Goal: Information Seeking & Learning: Learn about a topic

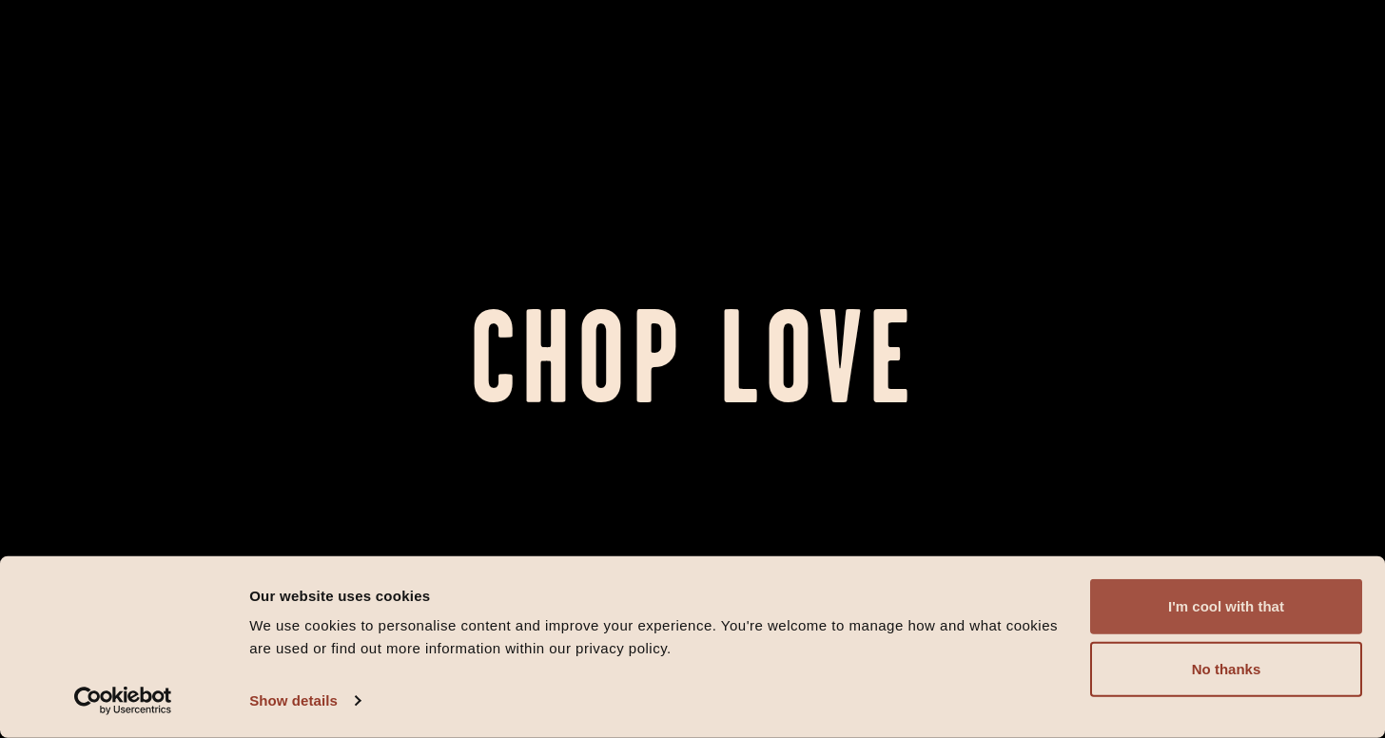
click at [1218, 617] on button "I'm cool with that" at bounding box center [1226, 606] width 272 height 55
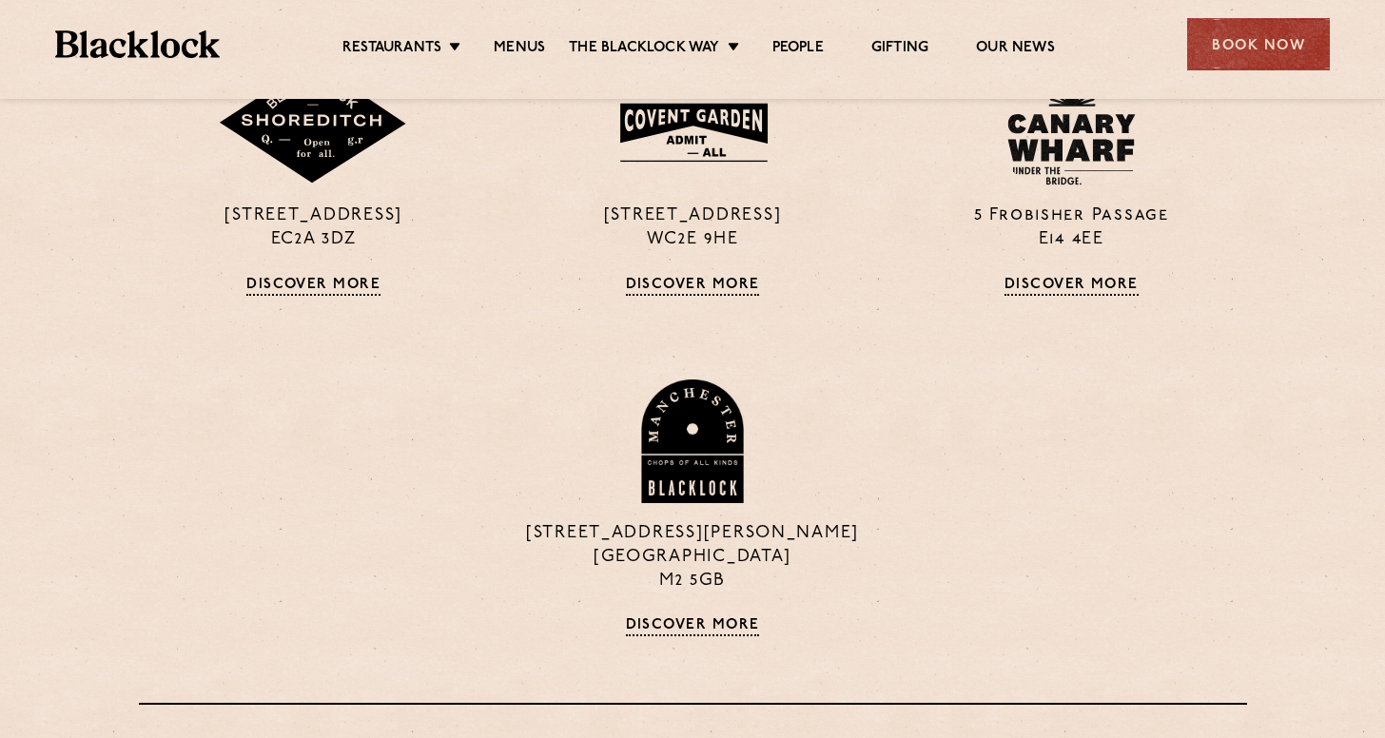
scroll to position [1739, 0]
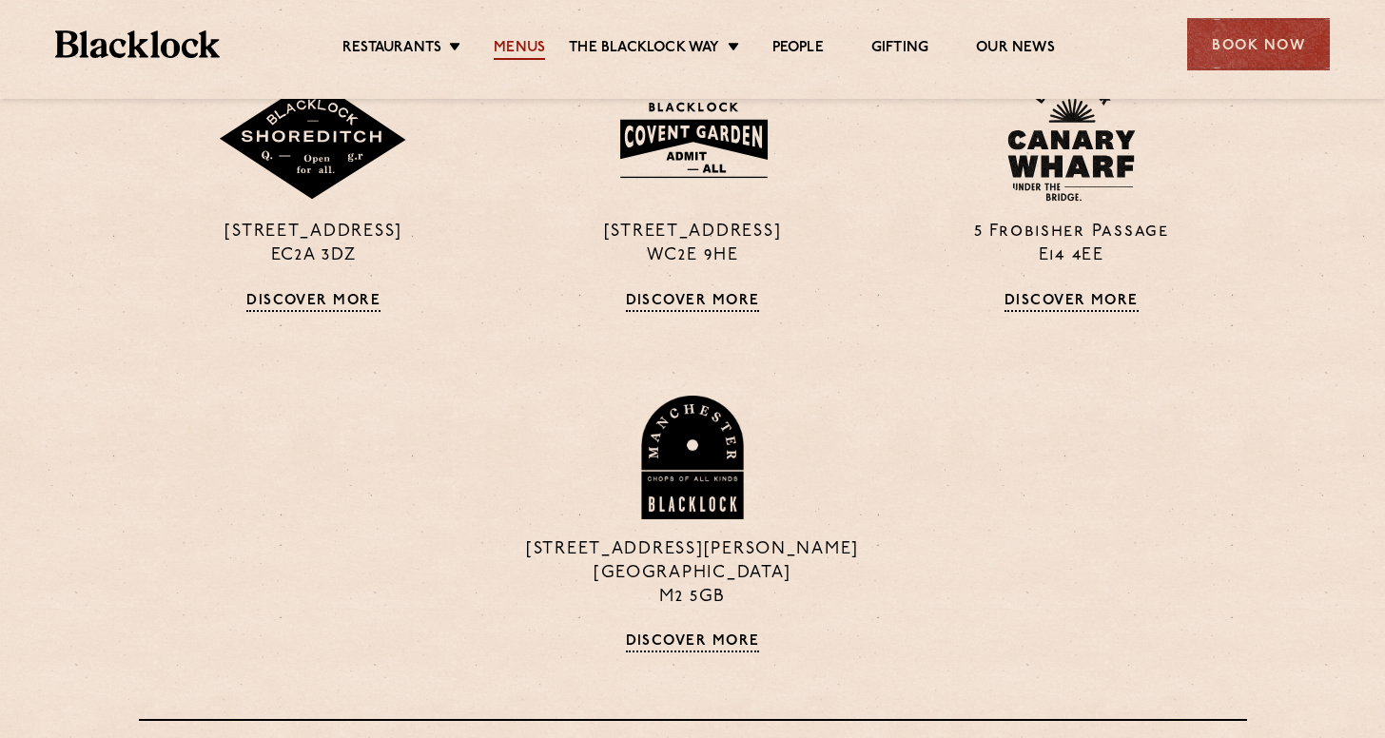
click at [515, 40] on link "Menus" at bounding box center [519, 49] width 51 height 21
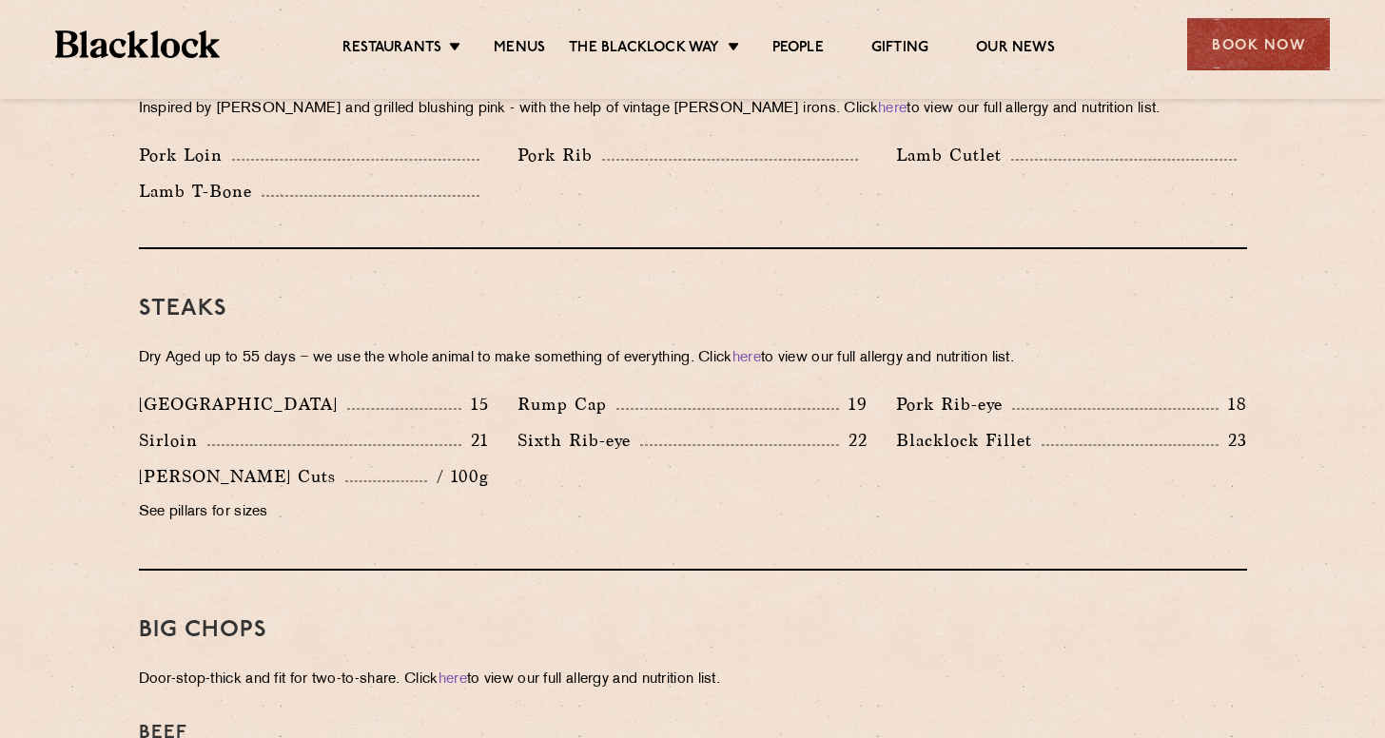
scroll to position [1618, 0]
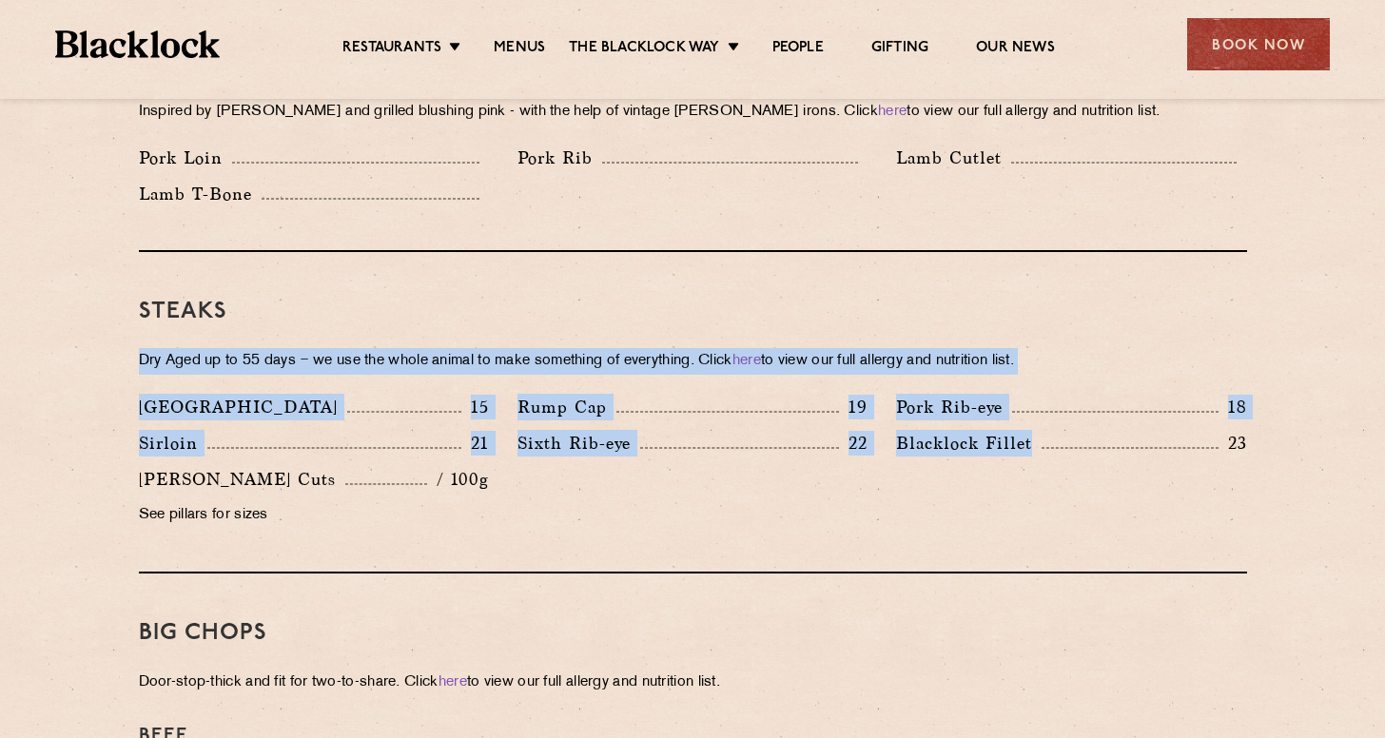
drag, startPoint x: 116, startPoint y: 341, endPoint x: 971, endPoint y: 436, distance: 860.5
click at [966, 443] on div "Pre Chop Bites Blacklock Potted Meats & Kimchi 2 Egg & Anchovy 2 Cheese & Pickl…" at bounding box center [693, 708] width 1156 height 2738
click at [1164, 402] on div "Pork Rib-eye 18" at bounding box center [1071, 412] width 379 height 36
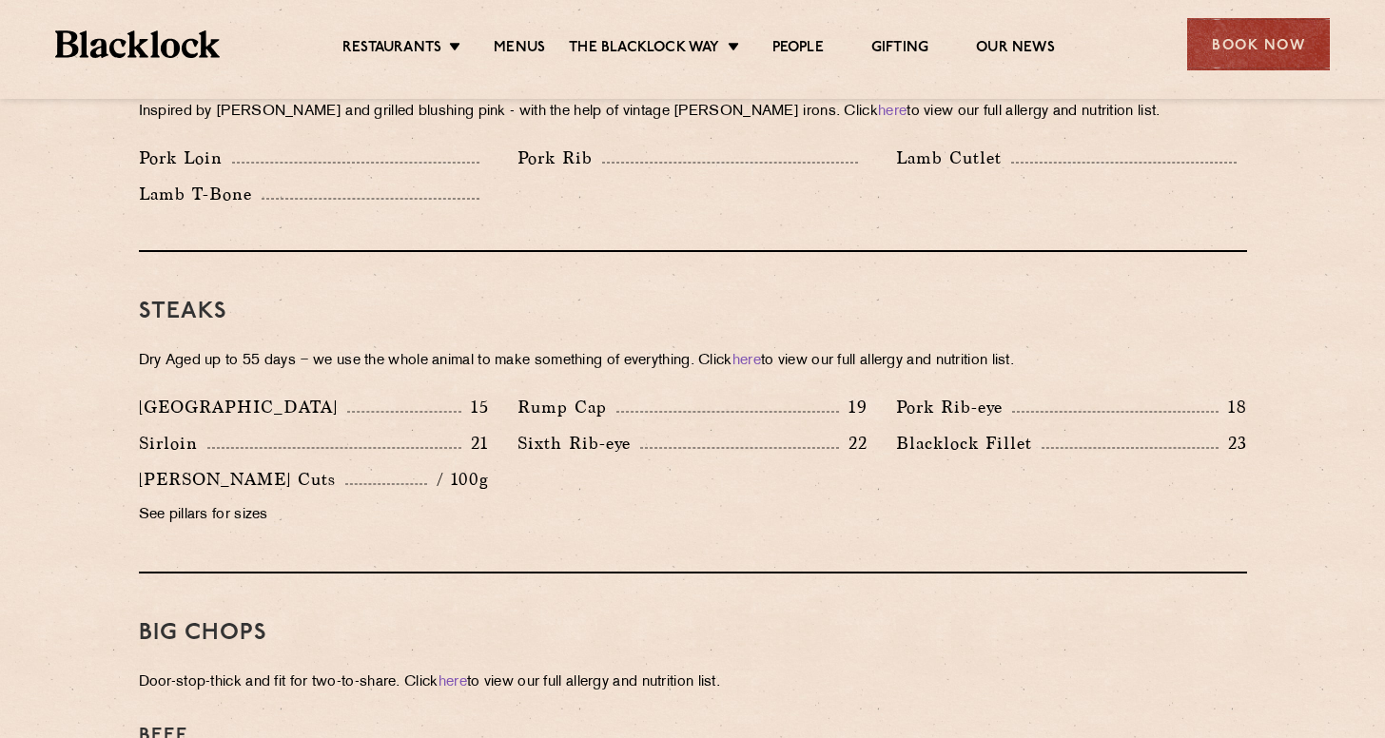
scroll to position [1895, 0]
